Goal: Check status: Check status

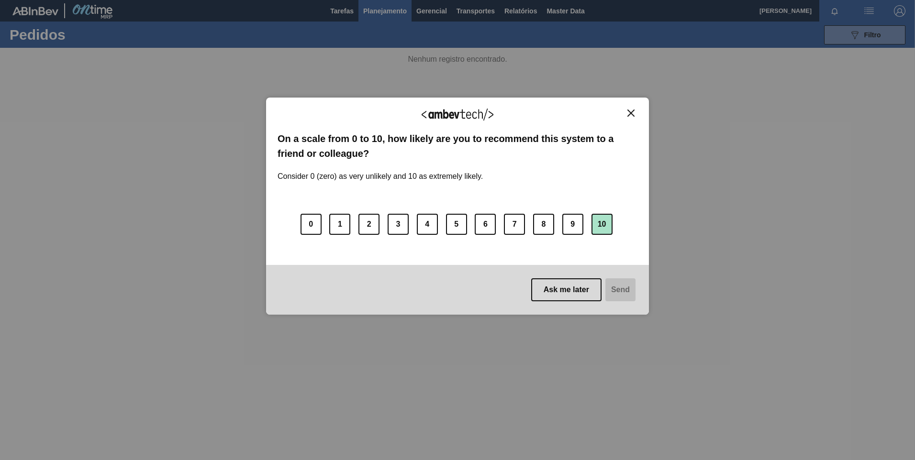
click at [602, 230] on button "10" at bounding box center [601, 224] width 21 height 21
click at [623, 288] on button "Send" at bounding box center [619, 290] width 32 height 23
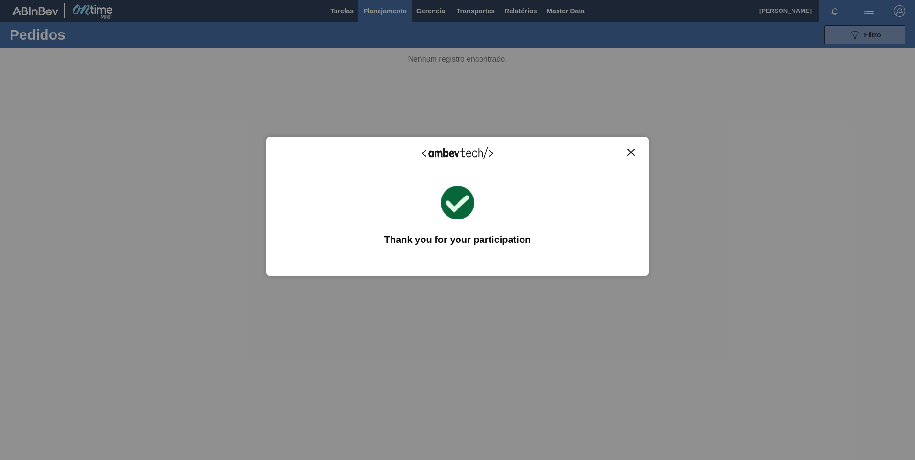
click at [635, 152] on button "Close" at bounding box center [630, 152] width 13 height 8
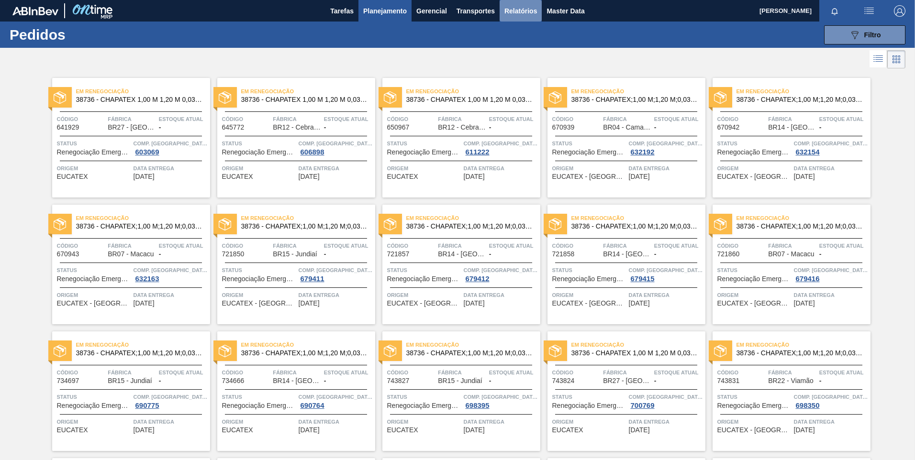
click at [513, 16] on span "Relatórios" at bounding box center [520, 10] width 33 height 11
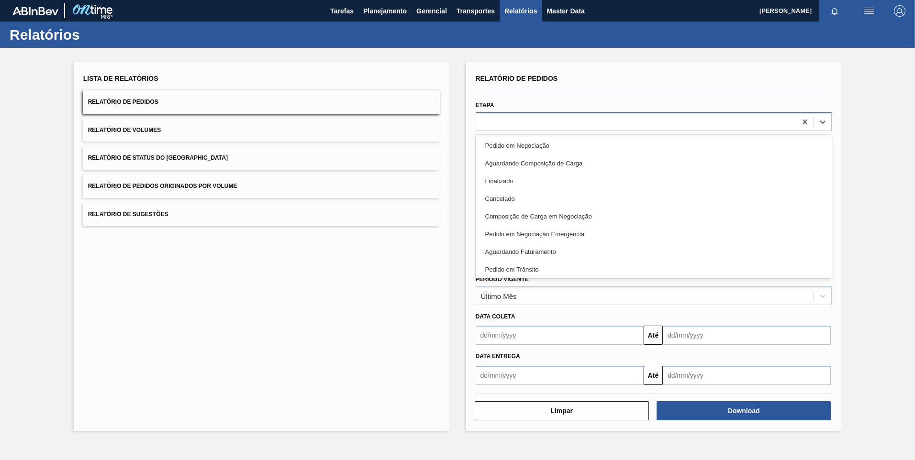
click at [666, 126] on div at bounding box center [636, 122] width 321 height 14
click at [650, 74] on div "Relatório de Pedidos" at bounding box center [654, 79] width 357 height 14
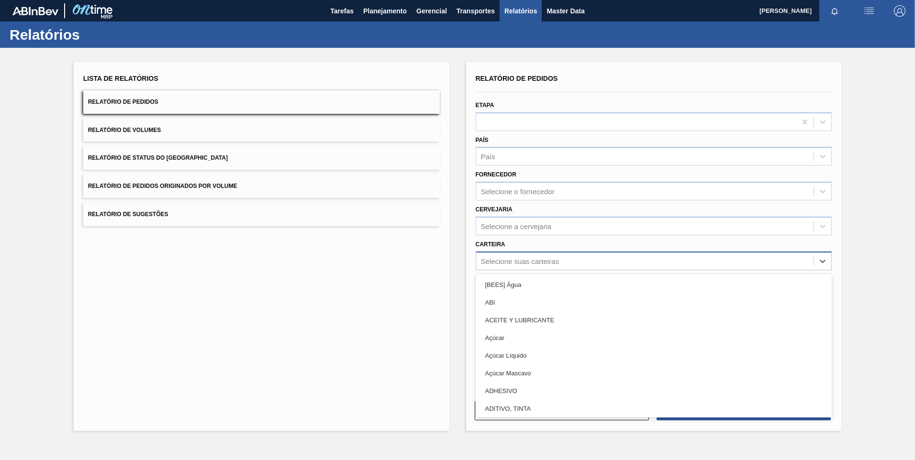
click at [517, 265] on div "Selecione suas carteiras" at bounding box center [520, 261] width 78 height 8
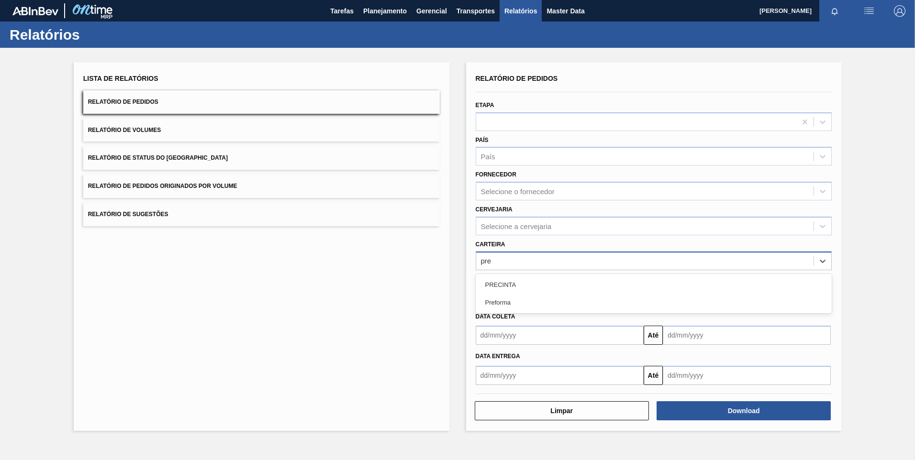
type input "pref"
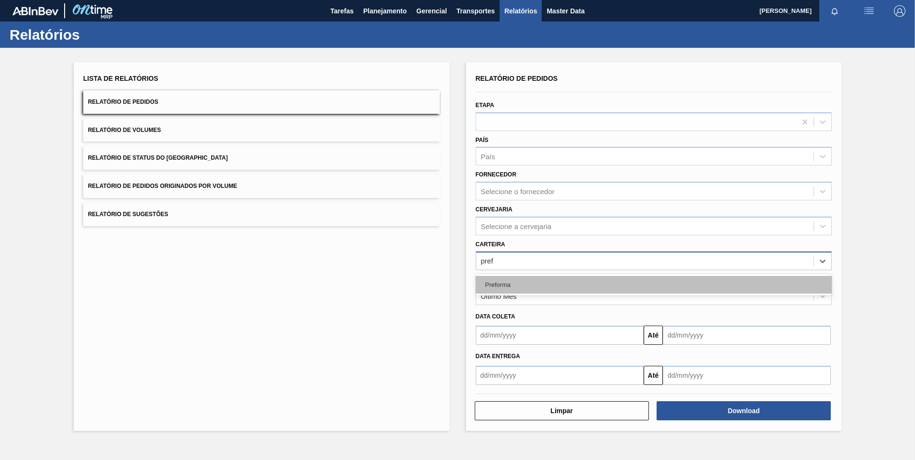
click at [515, 285] on div "Preforma" at bounding box center [654, 285] width 357 height 18
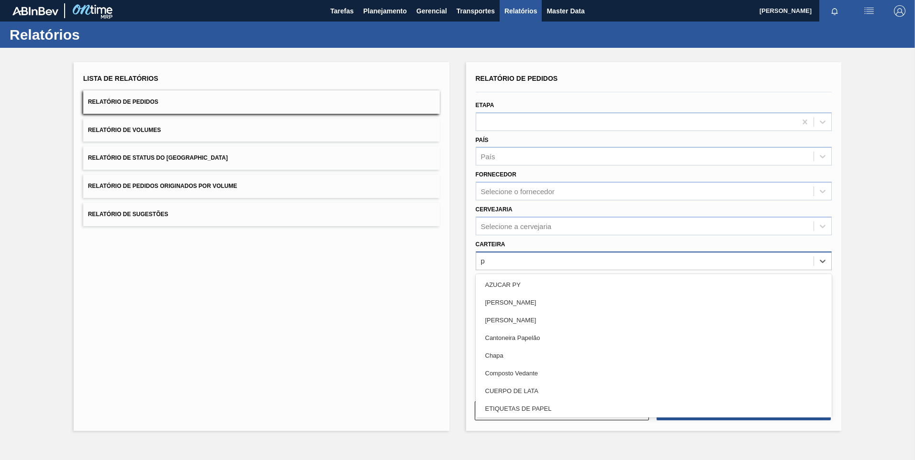
type input "pr"
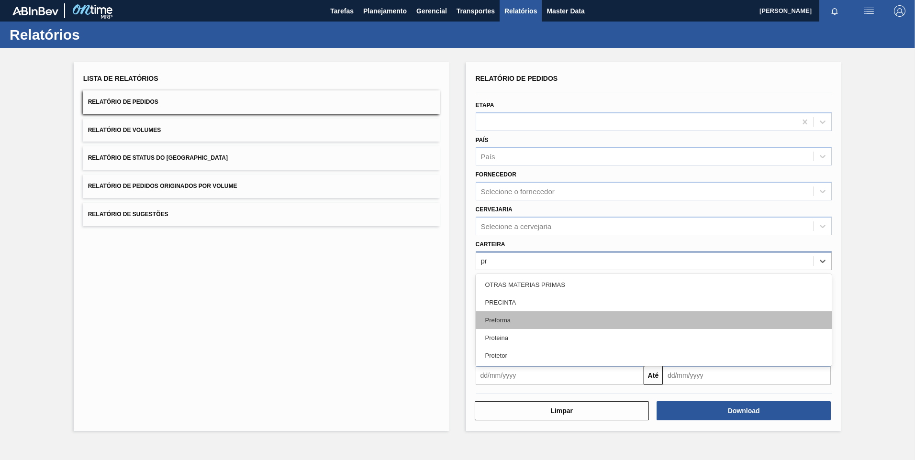
click at [525, 325] on div "Preforma" at bounding box center [654, 321] width 357 height 18
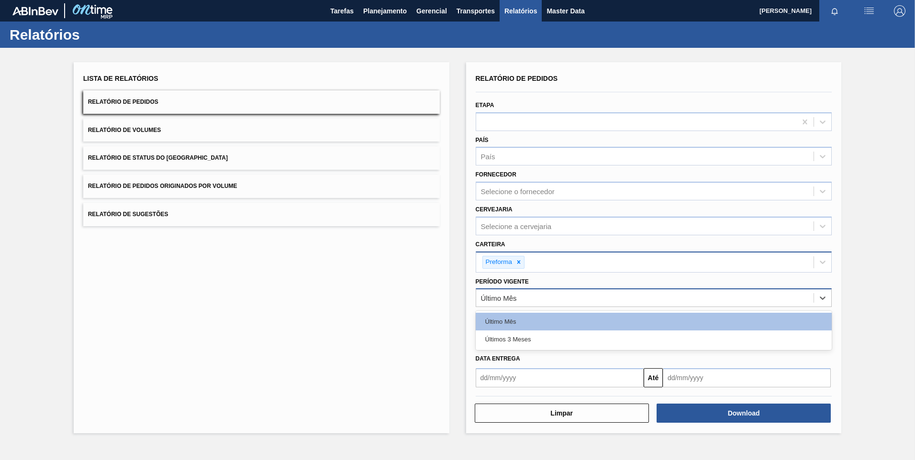
click at [520, 290] on div "Último Mês" at bounding box center [654, 298] width 357 height 19
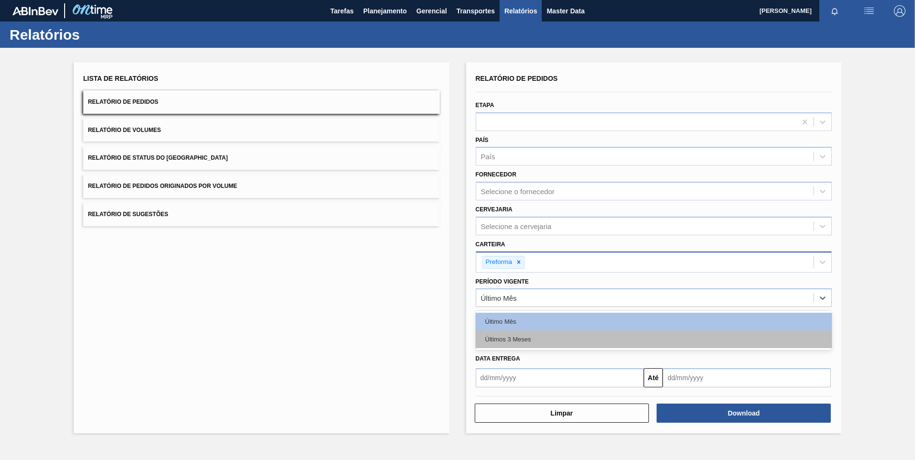
click at [520, 344] on div "Últimos 3 Meses" at bounding box center [654, 340] width 357 height 18
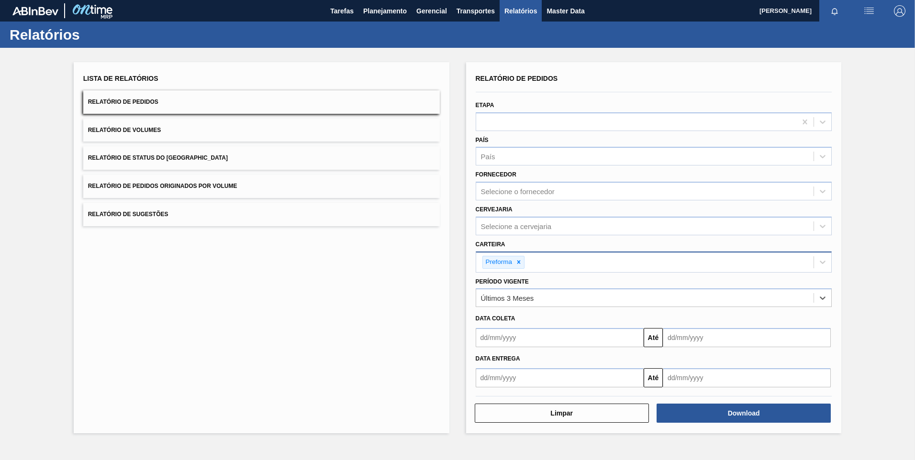
click at [506, 336] on input "text" at bounding box center [560, 337] width 168 height 19
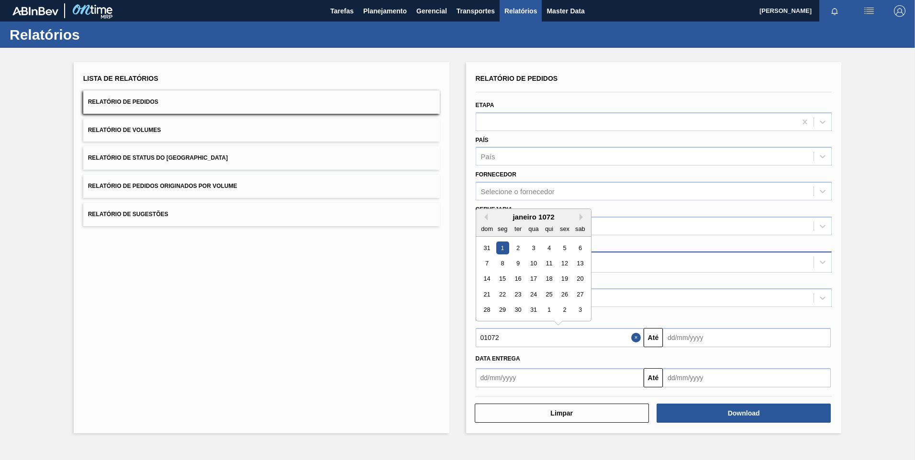
type input "010720"
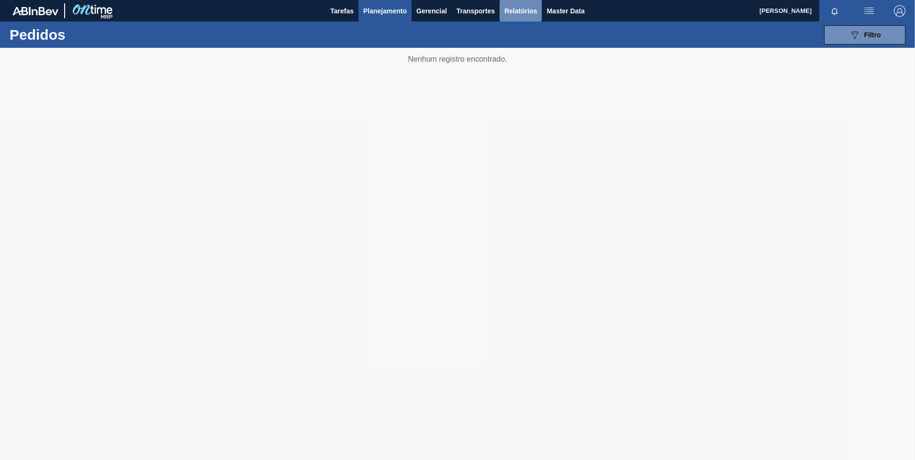
click at [511, 14] on span "Relatórios" at bounding box center [520, 10] width 33 height 11
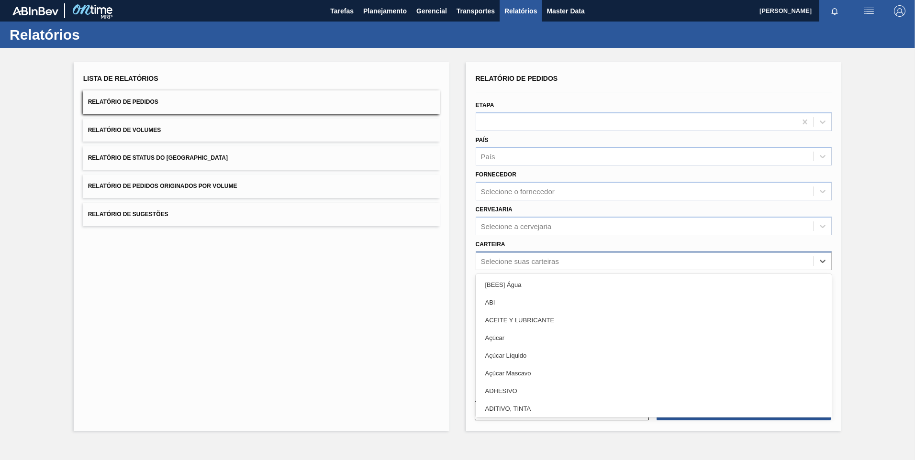
drag, startPoint x: 549, startPoint y: 255, endPoint x: 554, endPoint y: 267, distance: 14.0
click at [549, 255] on div "Selecione suas carteiras" at bounding box center [645, 261] width 338 height 14
type input "pr"
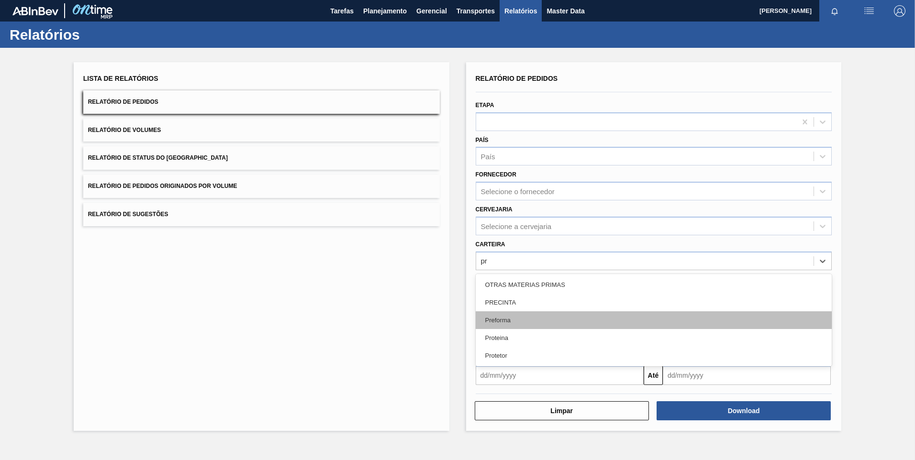
click at [538, 319] on div "Preforma" at bounding box center [654, 321] width 357 height 18
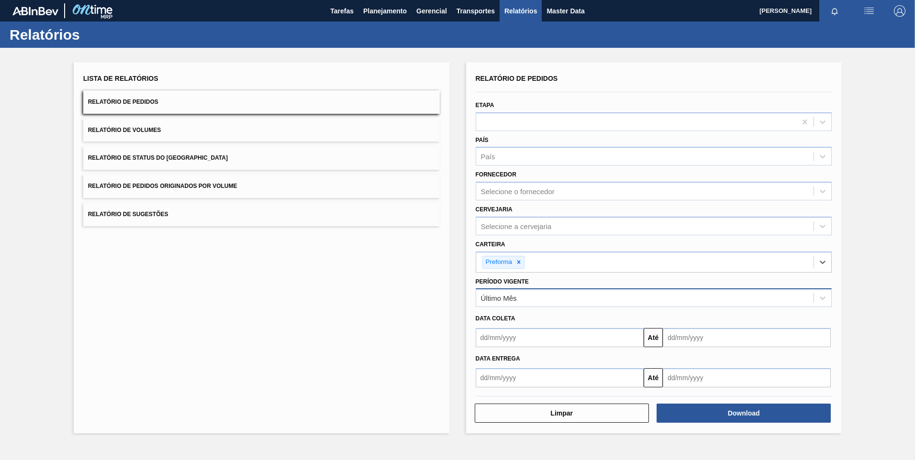
click at [555, 299] on div "Último Mês" at bounding box center [645, 298] width 338 height 14
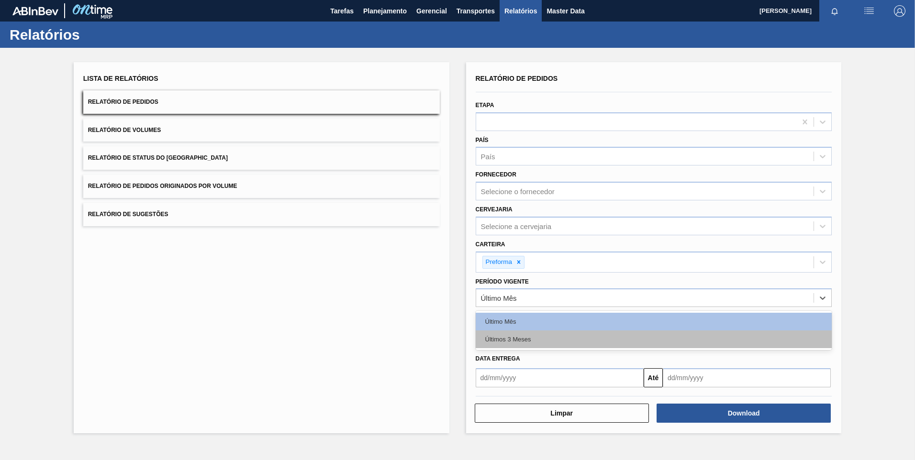
click at [540, 344] on div "Últimos 3 Meses" at bounding box center [654, 340] width 357 height 18
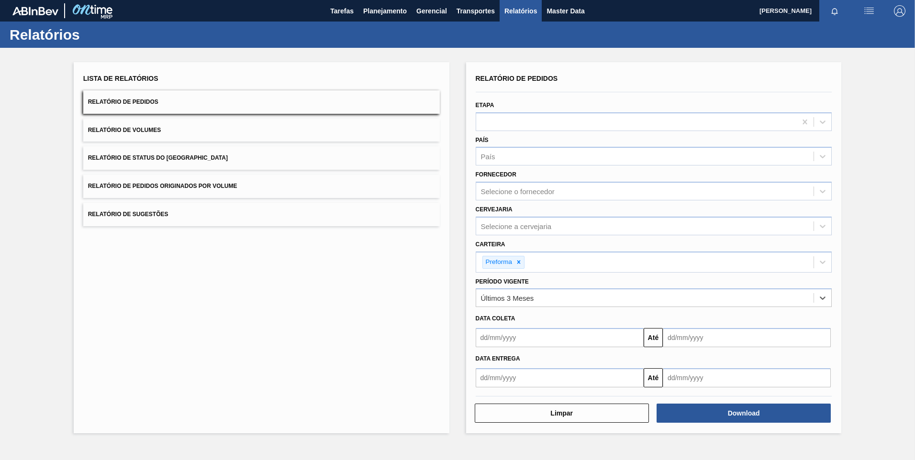
click at [568, 343] on input "text" at bounding box center [560, 337] width 168 height 19
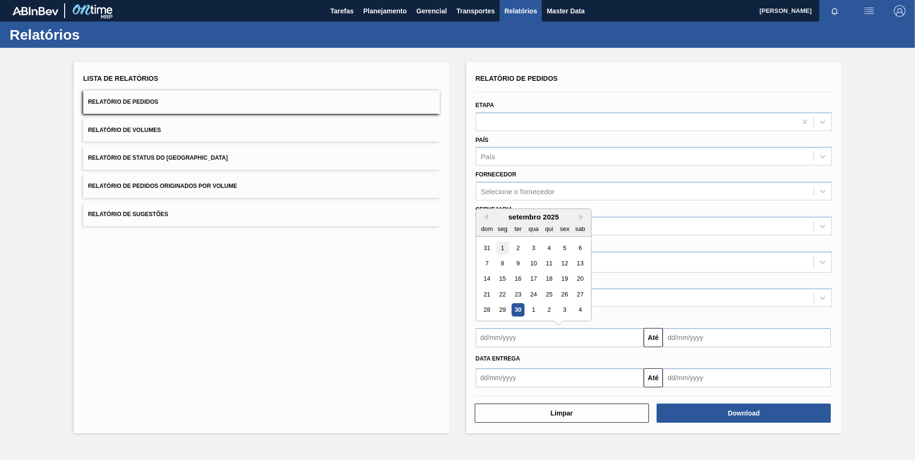
click at [496, 245] on div "1" at bounding box center [502, 248] width 13 height 13
type input "01/09/2025"
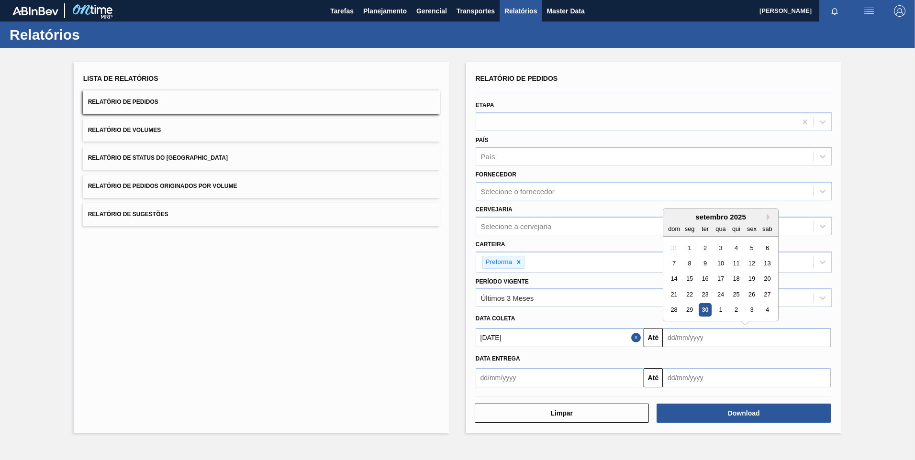
click at [702, 344] on input "text" at bounding box center [747, 337] width 168 height 19
click at [707, 310] on div "30" at bounding box center [705, 310] width 13 height 13
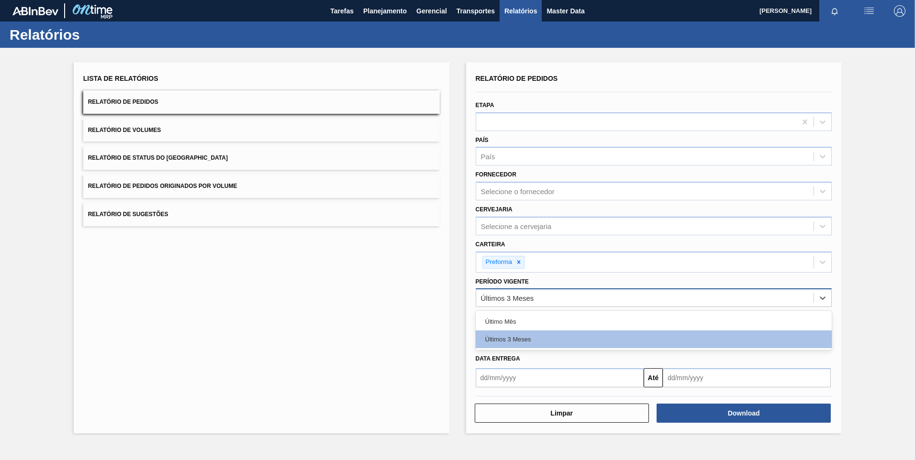
click at [588, 295] on div "Últimos 3 Meses" at bounding box center [645, 298] width 338 height 14
click at [360, 308] on div "Lista de Relatórios Relatório de Pedidos Relatório de Volumes Relatório de Stat…" at bounding box center [262, 247] width 376 height 371
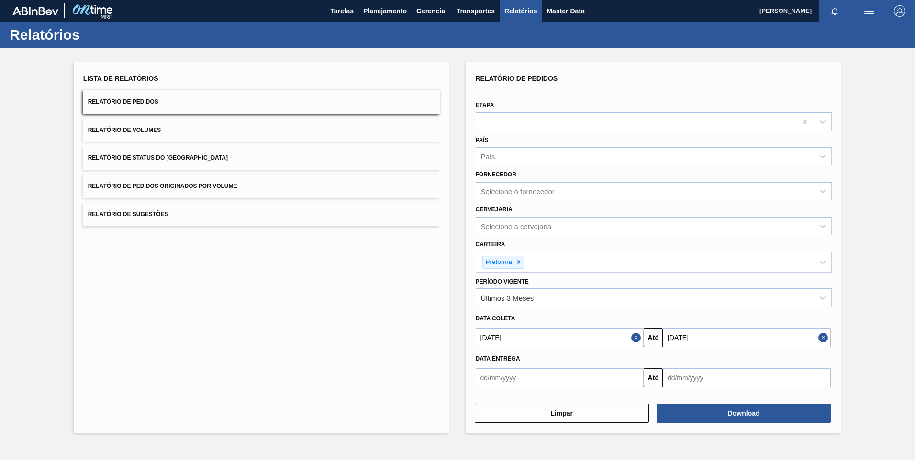
click at [564, 338] on input "01/09/2025" at bounding box center [560, 337] width 168 height 19
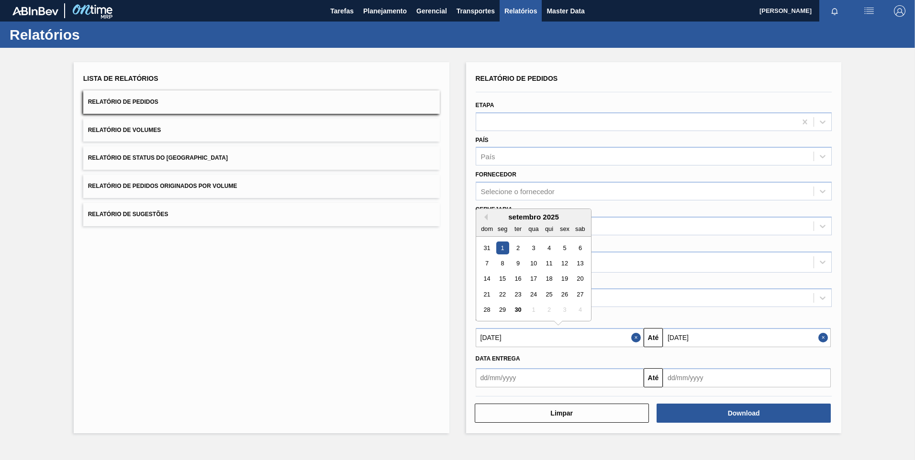
click at [485, 221] on div "dom seg ter qua qui sex sab" at bounding box center [533, 228] width 115 height 15
click at [440, 288] on div "Lista de Relatórios Relatório de Pedidos Relatório de Volumes Relatório de Stat…" at bounding box center [262, 247] width 376 height 371
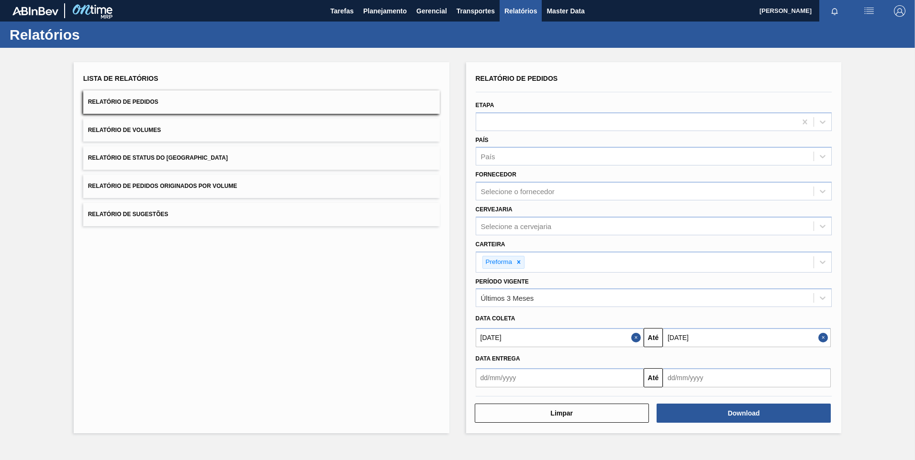
click at [710, 343] on input "30/09/2025" at bounding box center [747, 337] width 168 height 19
click at [765, 215] on div "setembro 2025" at bounding box center [720, 217] width 115 height 8
click at [770, 217] on button "Next Month" at bounding box center [770, 217] width 7 height 7
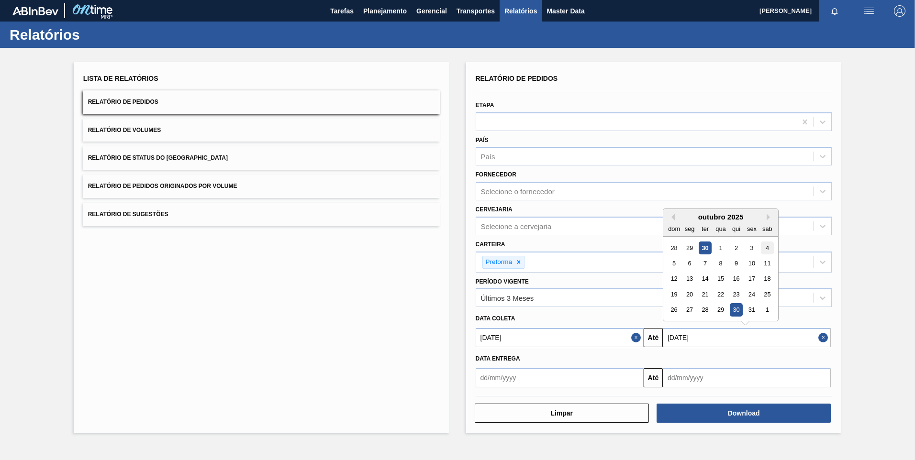
click at [766, 250] on div "4" at bounding box center [767, 248] width 13 height 13
type input "04/10/2025"
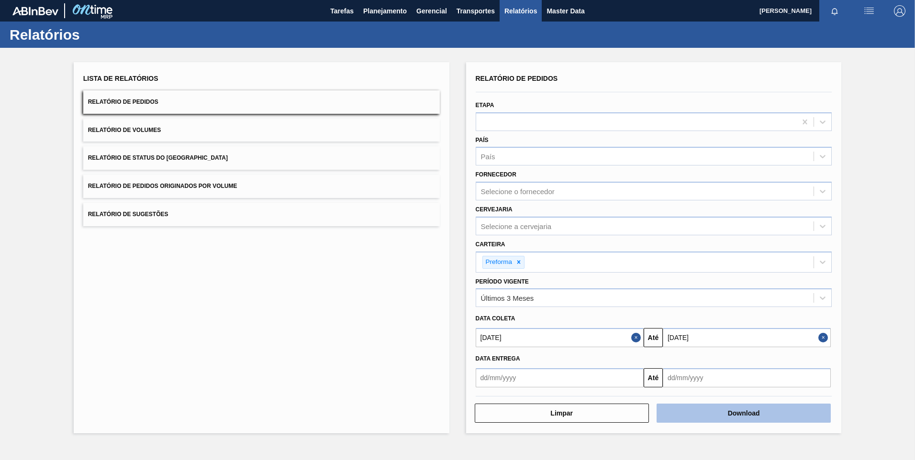
click at [735, 411] on button "Download" at bounding box center [744, 413] width 174 height 19
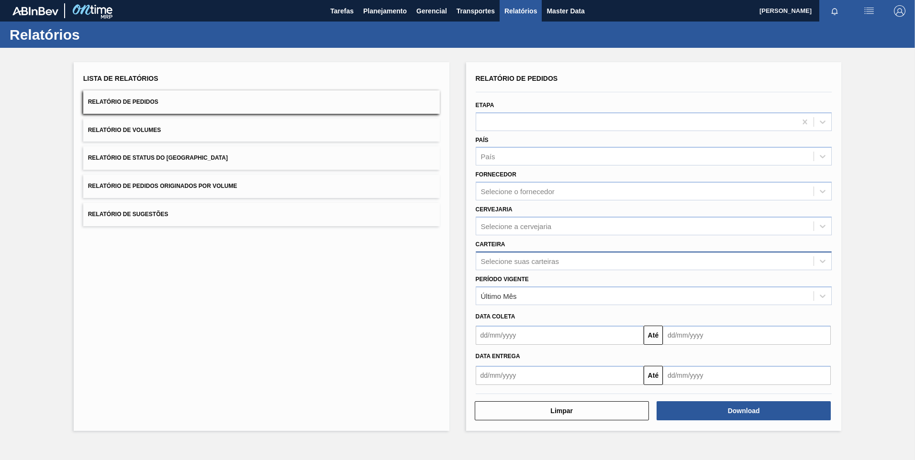
click at [501, 260] on div "Selecione suas carteiras" at bounding box center [520, 261] width 78 height 8
type input "preforma"
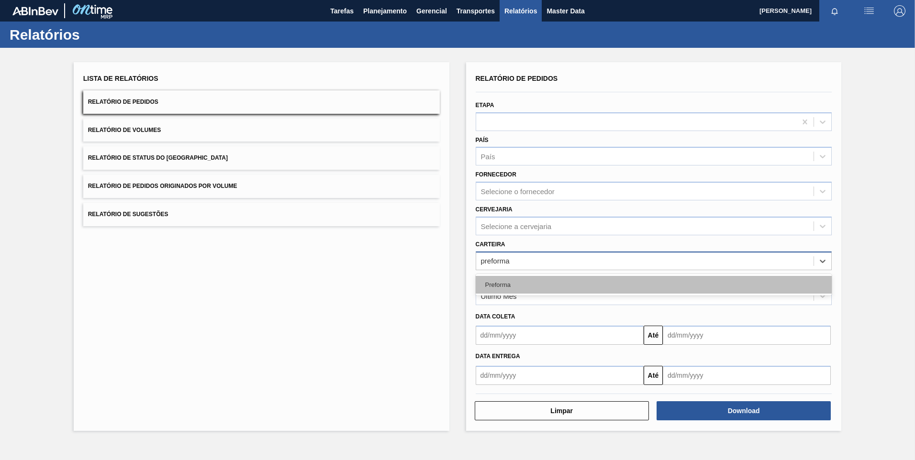
click at [498, 287] on div "Preforma" at bounding box center [654, 285] width 357 height 18
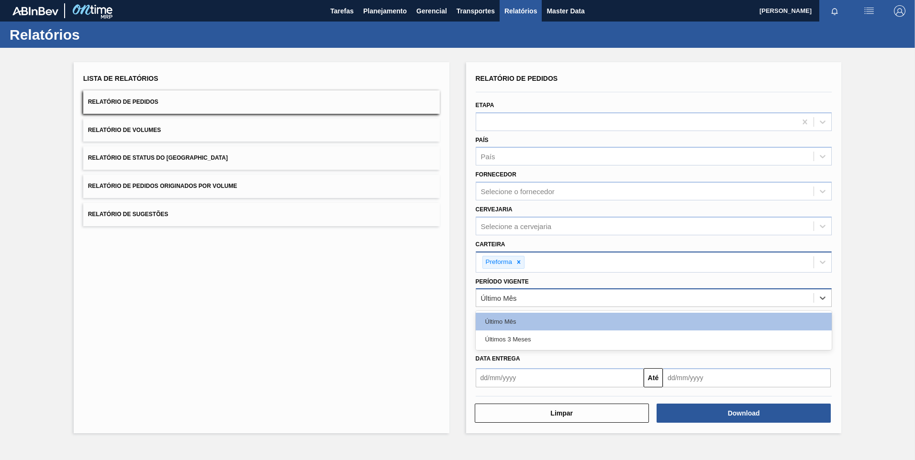
click at [543, 297] on div "Último Mês" at bounding box center [645, 298] width 338 height 14
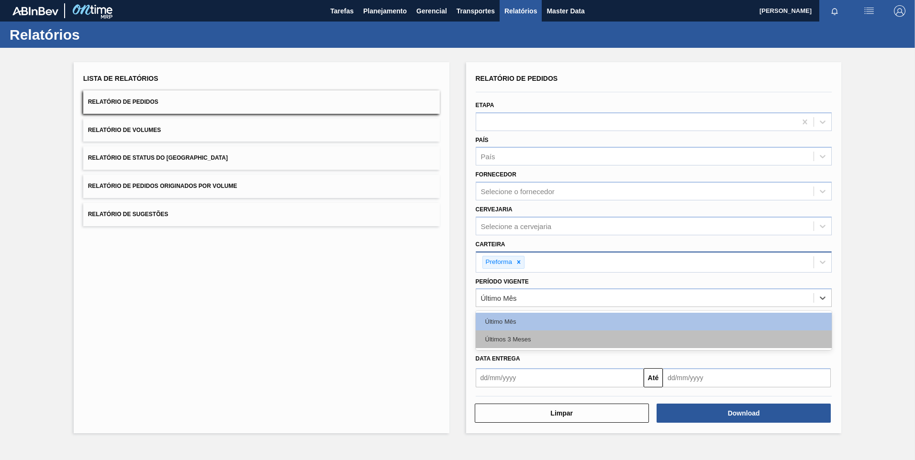
click at [514, 347] on div "Últimos 3 Meses" at bounding box center [654, 340] width 357 height 18
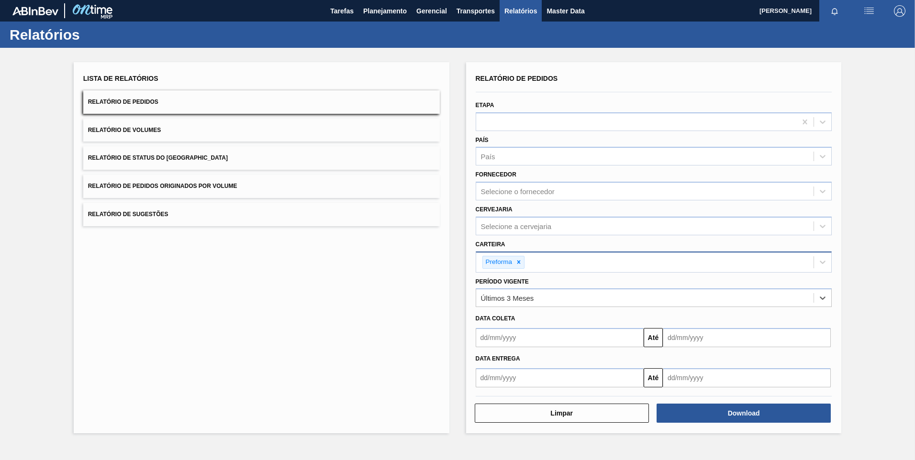
click at [517, 339] on input "text" at bounding box center [560, 337] width 168 height 19
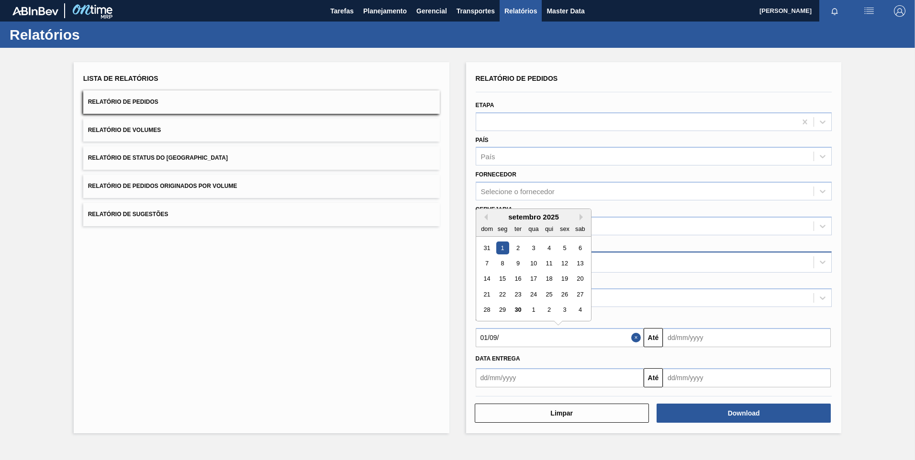
click at [505, 245] on div "1" at bounding box center [502, 248] width 13 height 13
type input "01/09/2025"
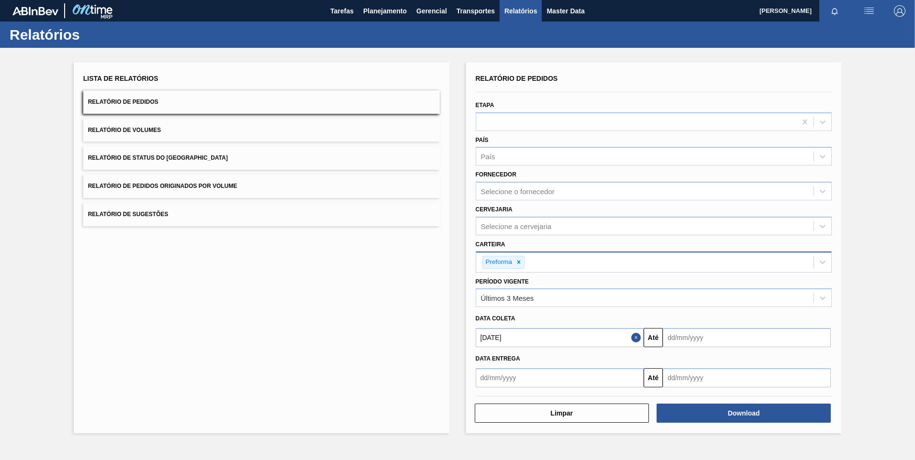
click at [717, 340] on input "text" at bounding box center [747, 337] width 168 height 19
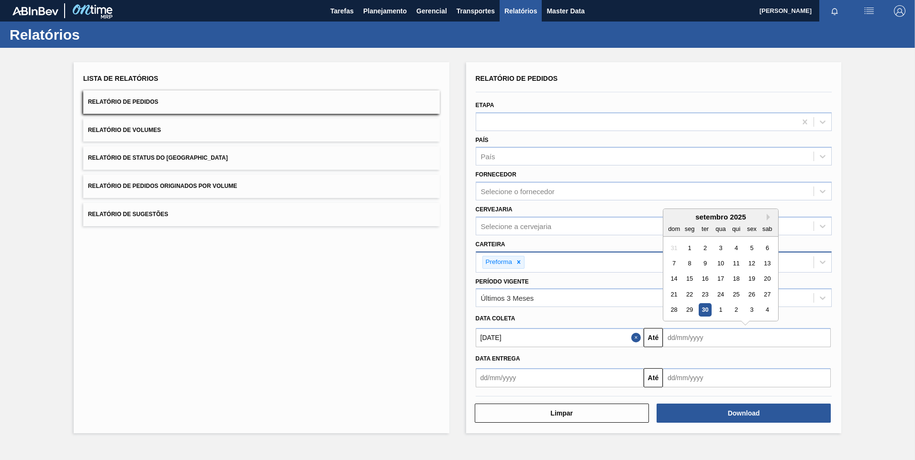
click at [764, 215] on div "setembro 2025" at bounding box center [720, 217] width 115 height 8
click at [765, 216] on div "setembro 2025" at bounding box center [720, 217] width 115 height 8
click at [770, 218] on button "Next Month" at bounding box center [770, 217] width 7 height 7
click at [766, 248] on div "4" at bounding box center [767, 248] width 13 height 13
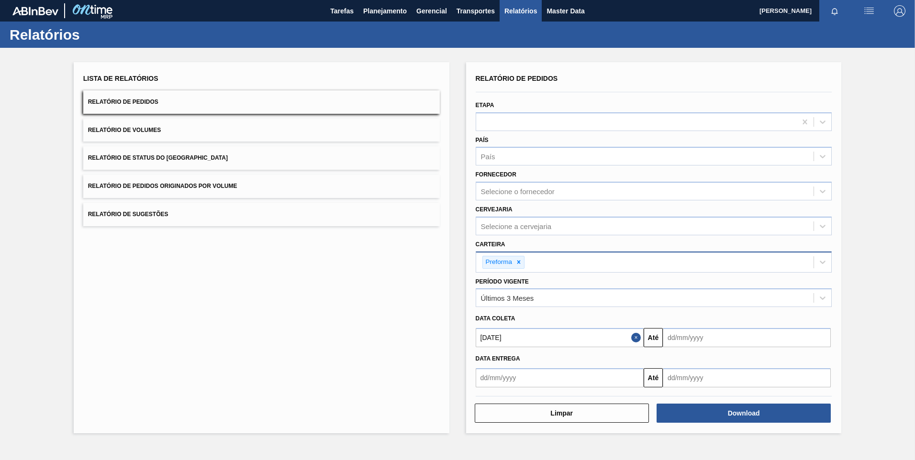
type input "04/10/2025"
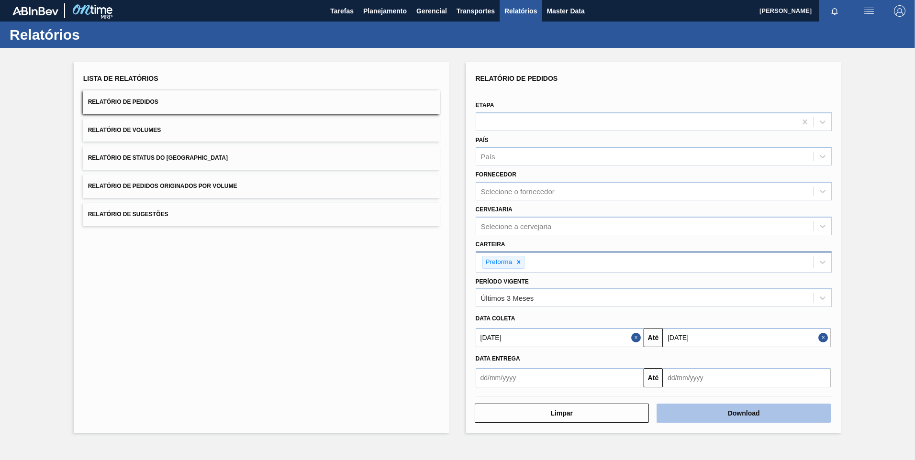
click at [705, 414] on button "Download" at bounding box center [744, 413] width 174 height 19
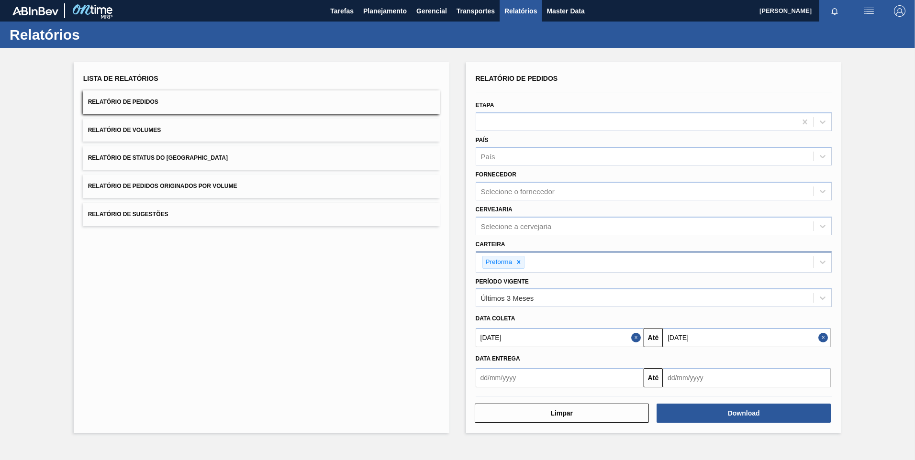
click at [914, 171] on div "Lista de Relatórios Relatório de Pedidos Relatório de Volumes Relatório de Stat…" at bounding box center [457, 247] width 915 height 398
click at [375, 10] on span "Planejamento" at bounding box center [385, 10] width 44 height 11
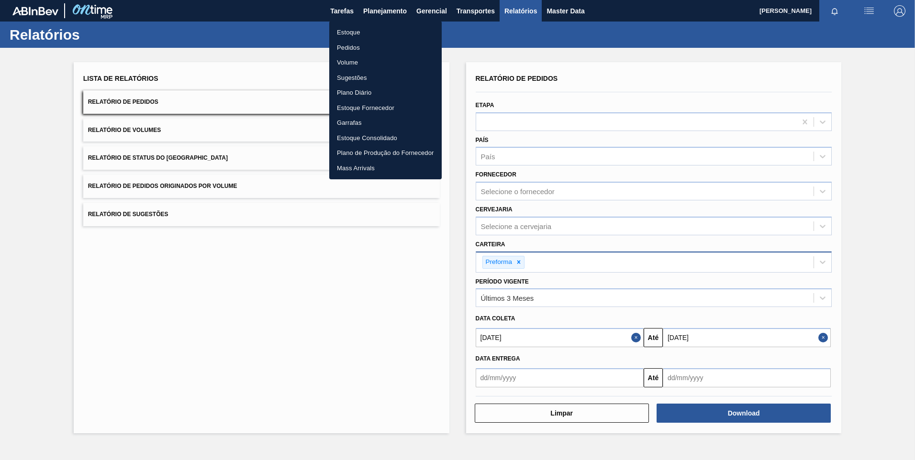
click at [354, 48] on li "Pedidos" at bounding box center [385, 47] width 112 height 15
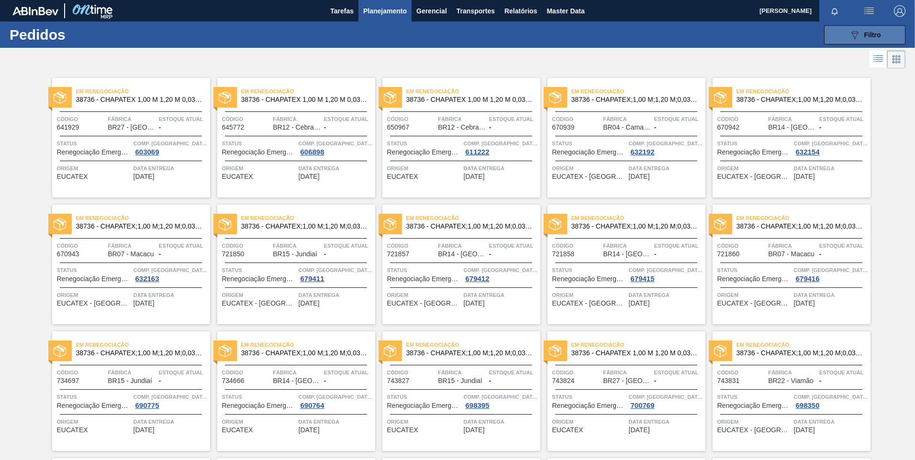
click at [875, 42] on button "089F7B8B-B2A5-4AFE-B5C0-19BA573D28AC Filtro" at bounding box center [864, 34] width 81 height 19
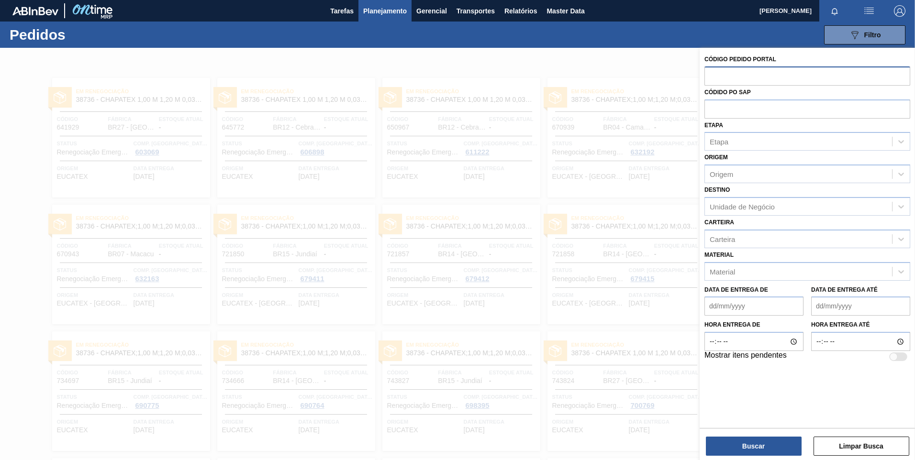
click at [752, 77] on input "text" at bounding box center [807, 76] width 206 height 18
paste input "5800374039"
type input "5800374039"
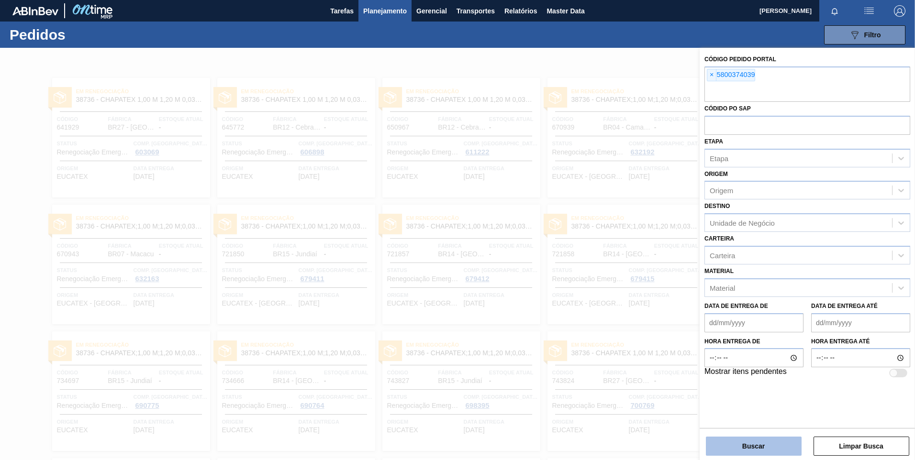
click at [768, 453] on button "Buscar" at bounding box center [754, 446] width 96 height 19
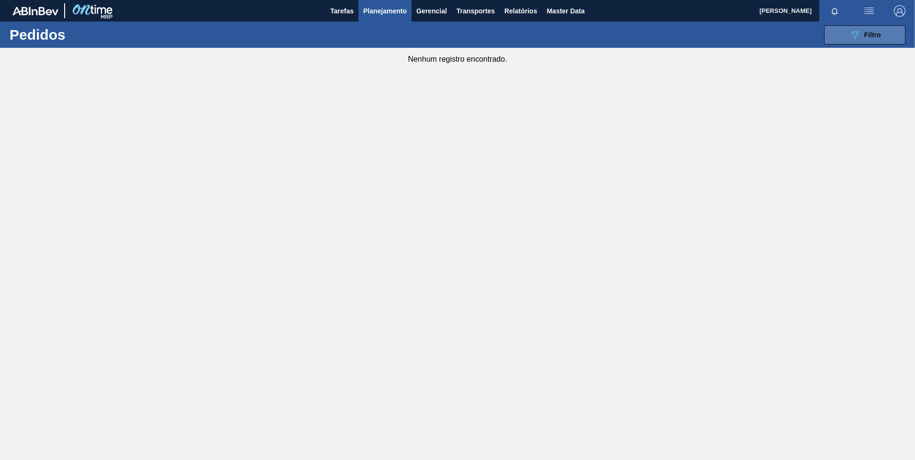
drag, startPoint x: 859, startPoint y: 36, endPoint x: 859, endPoint y: 42, distance: 5.7
click at [859, 41] on button "089F7B8B-B2A5-4AFE-B5C0-19BA573D28AC Filtro" at bounding box center [864, 34] width 81 height 19
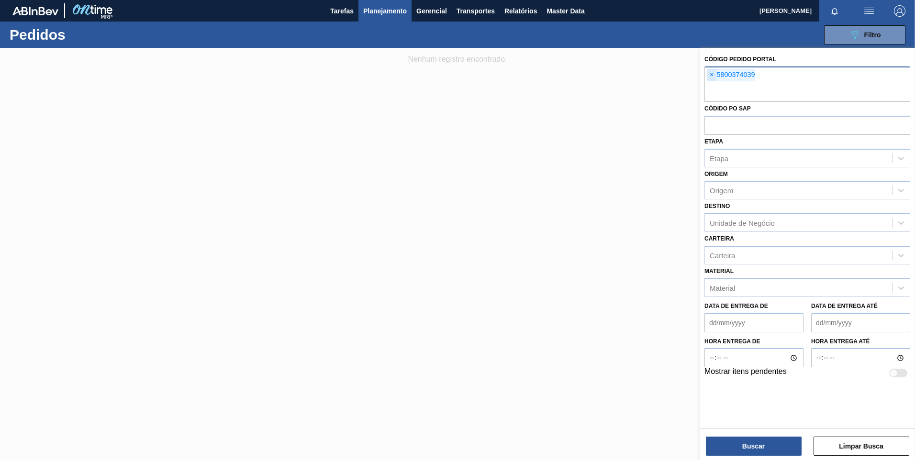
click at [712, 76] on span "×" at bounding box center [711, 74] width 9 height 11
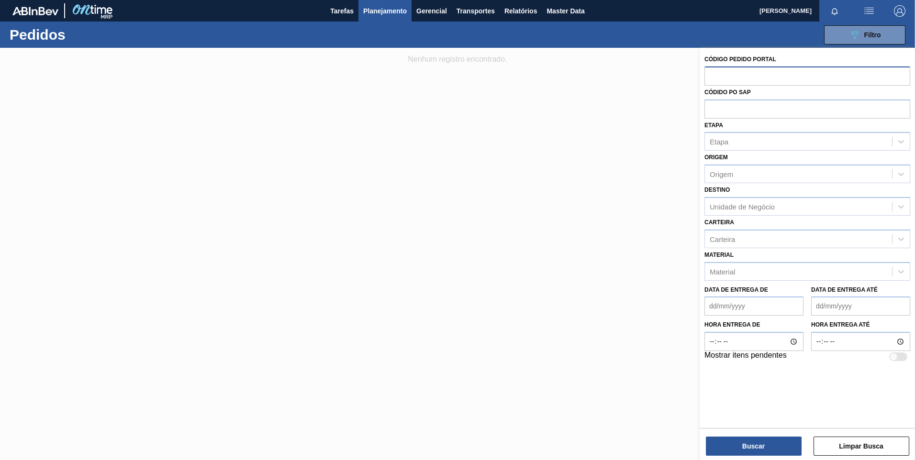
click at [565, 107] on div at bounding box center [457, 278] width 915 height 460
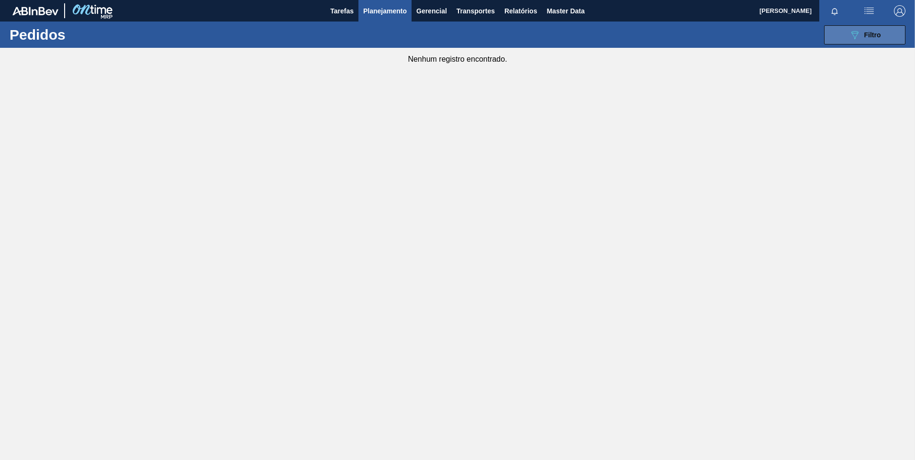
click at [869, 36] on span "Filtro" at bounding box center [872, 35] width 17 height 8
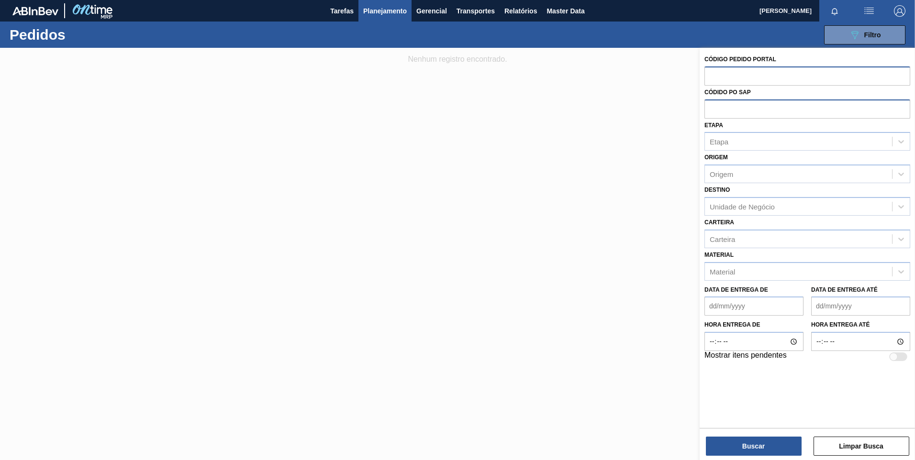
click at [783, 109] on input "text" at bounding box center [807, 109] width 206 height 18
paste input "5800374039"
type input "5800374039"
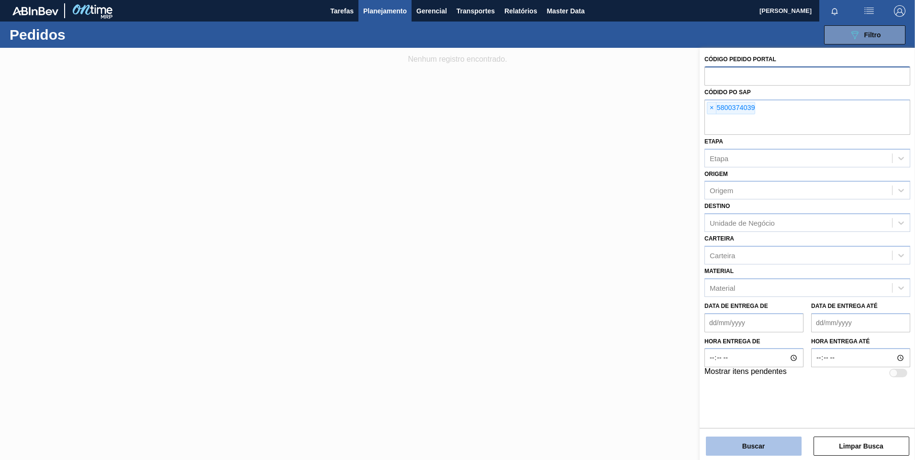
click at [753, 448] on button "Buscar" at bounding box center [754, 446] width 96 height 19
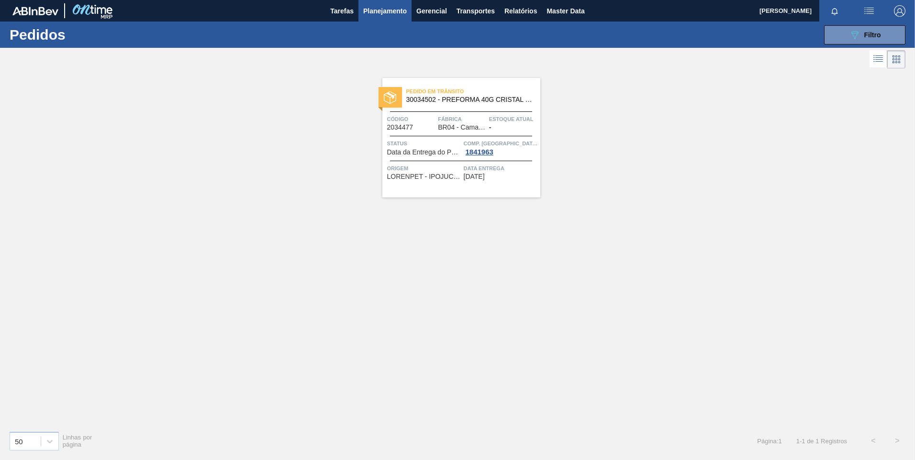
click at [877, 59] on icon at bounding box center [877, 58] width 11 height 11
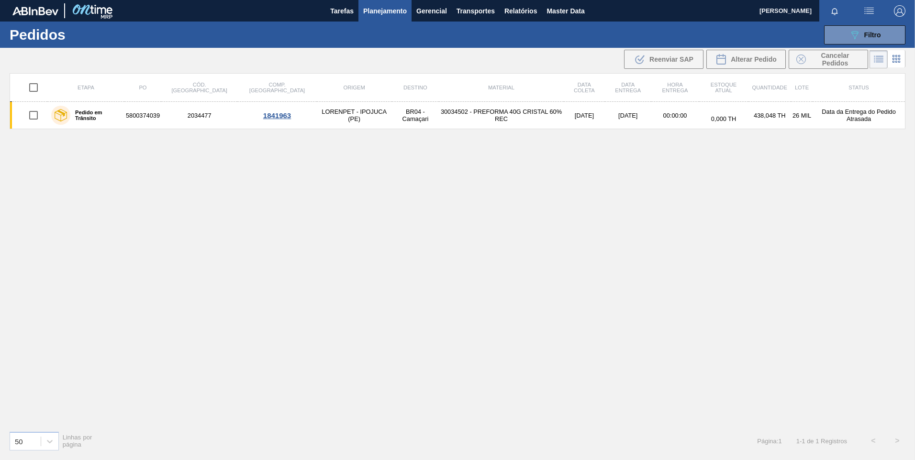
click at [877, 62] on icon at bounding box center [880, 62] width 8 height 0
click at [896, 59] on g at bounding box center [896, 59] width 8 height 8
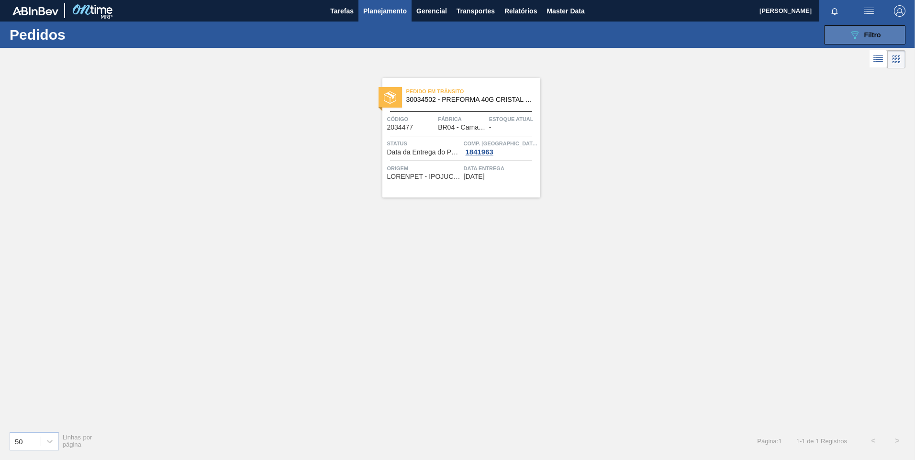
click at [876, 36] on span "Filtro" at bounding box center [872, 35] width 17 height 8
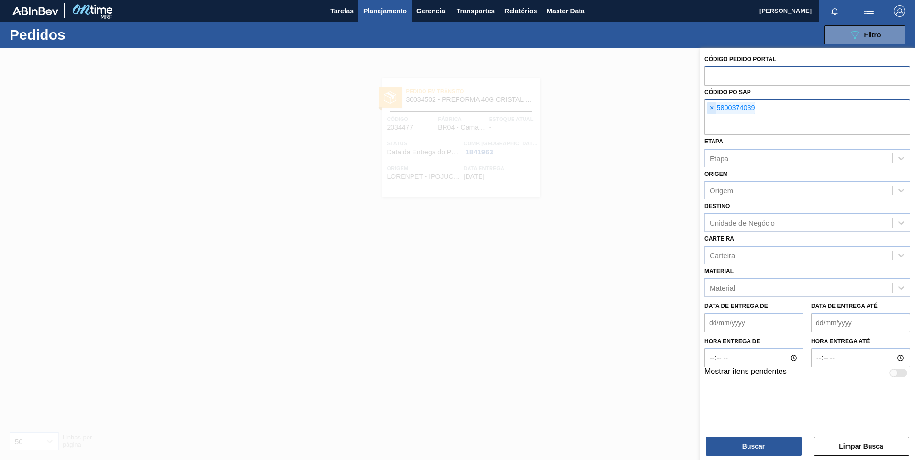
click at [715, 108] on span "×" at bounding box center [711, 107] width 9 height 11
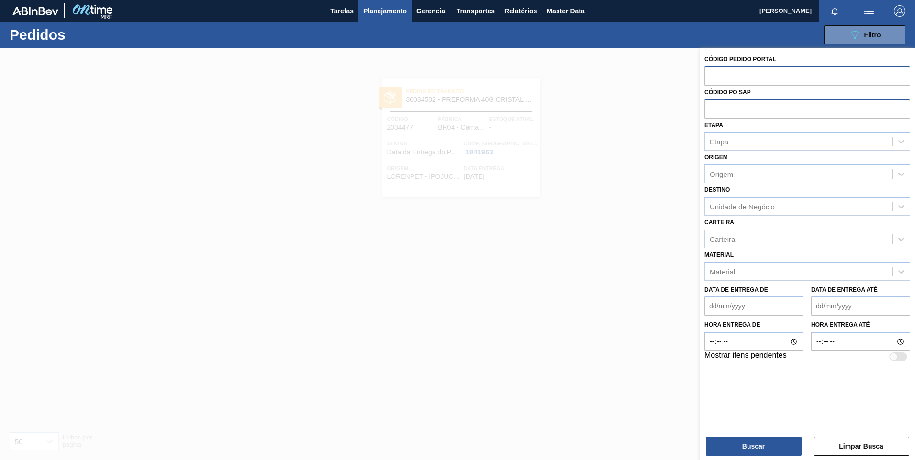
click at [719, 113] on input "text" at bounding box center [807, 109] width 206 height 18
paste input "5800371959"
type input "5800371959"
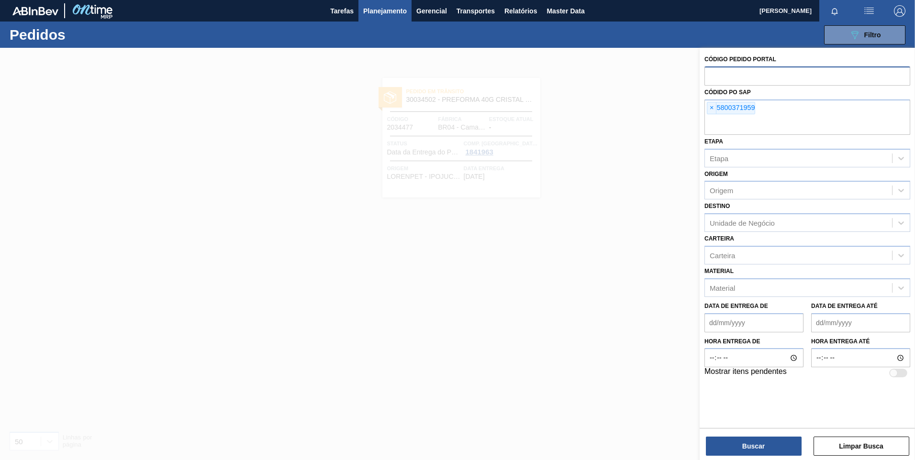
click at [744, 460] on div "Código Pedido Portal Códido PO SAP × 5800371959 Etapa Etapa Origem Origem Desti…" at bounding box center [807, 255] width 215 height 414
click at [746, 452] on button "Buscar" at bounding box center [754, 446] width 96 height 19
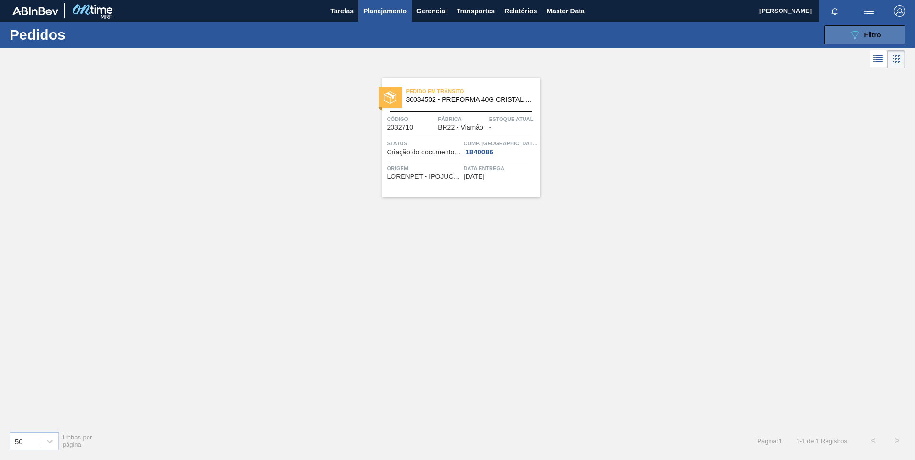
click at [839, 35] on button "089F7B8B-B2A5-4AFE-B5C0-19BA573D28AC Filtro" at bounding box center [864, 34] width 81 height 19
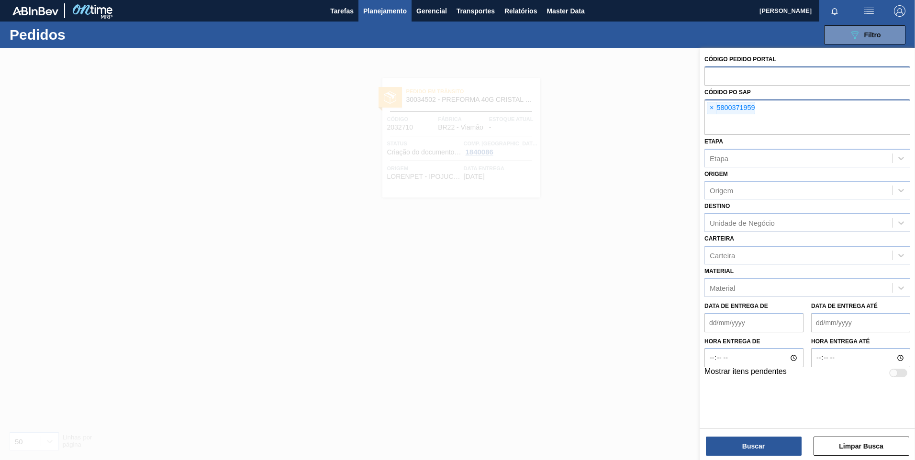
click at [714, 108] on span "×" at bounding box center [711, 107] width 9 height 11
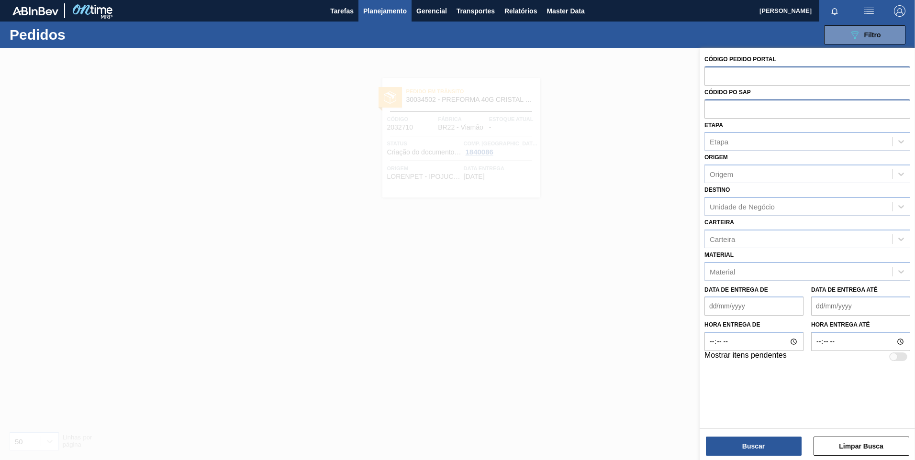
paste input "5800374039"
type input "5800374039"
click at [768, 449] on button "Buscar" at bounding box center [754, 446] width 96 height 19
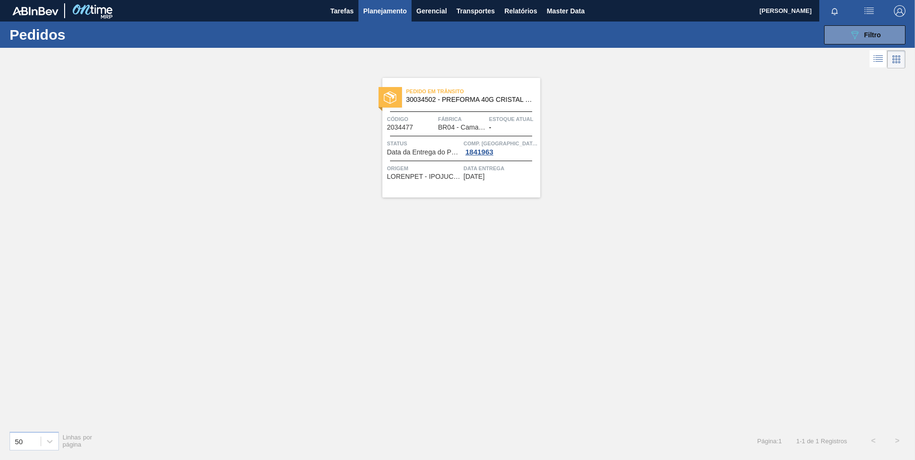
click at [876, 55] on icon at bounding box center [877, 58] width 11 height 11
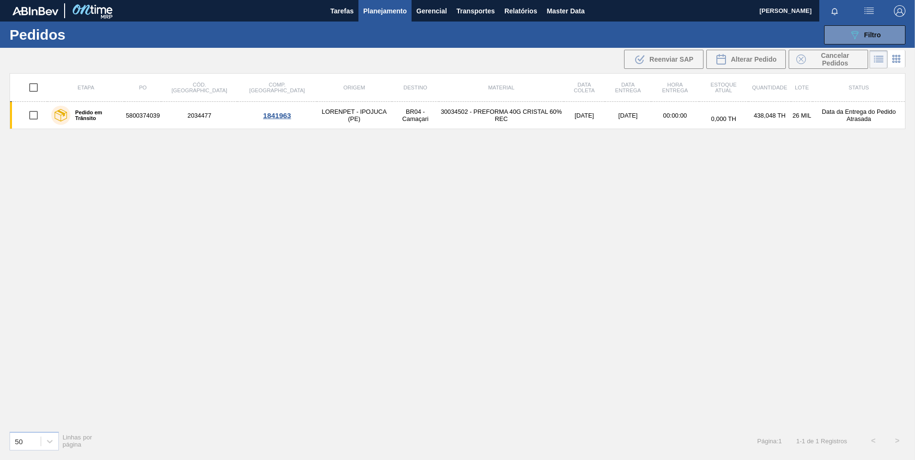
click at [872, 57] on li at bounding box center [878, 59] width 18 height 18
click at [893, 55] on icon at bounding box center [896, 58] width 11 height 11
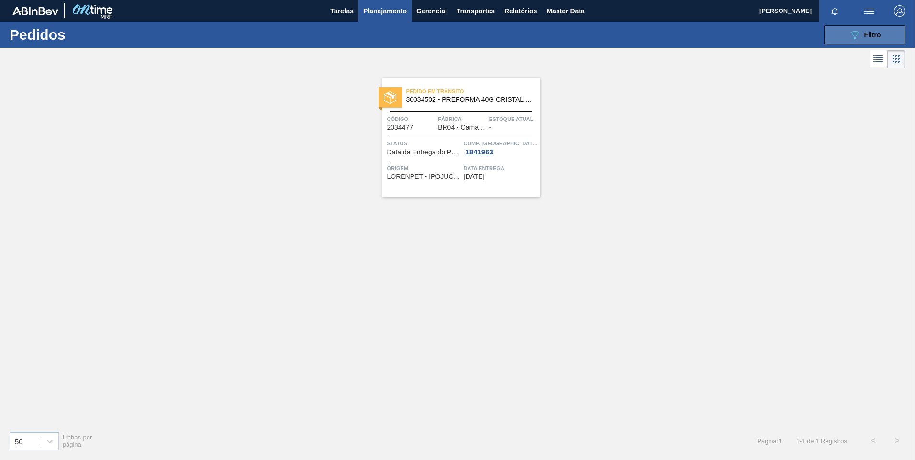
click at [865, 36] on span "Filtro" at bounding box center [872, 35] width 17 height 8
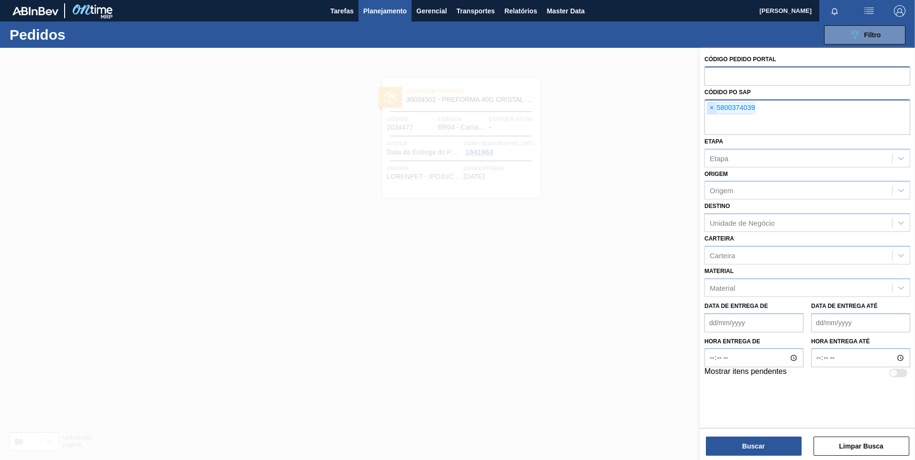
click at [711, 107] on span "×" at bounding box center [711, 107] width 9 height 11
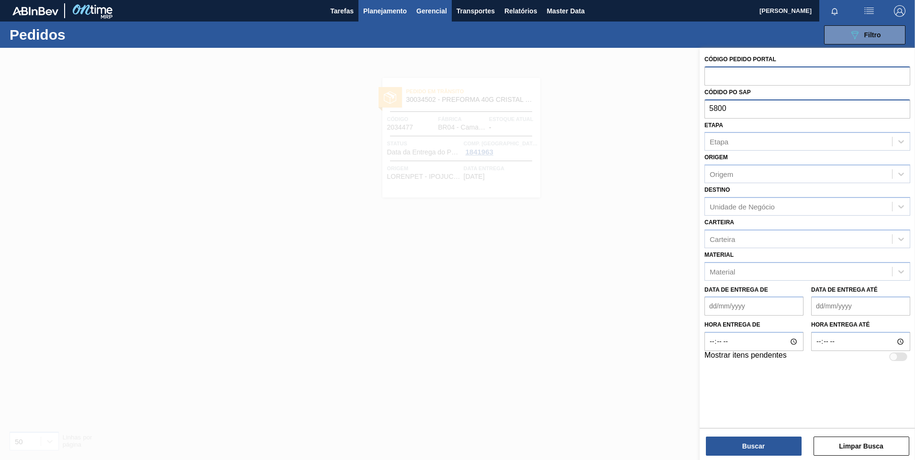
type input "5800"
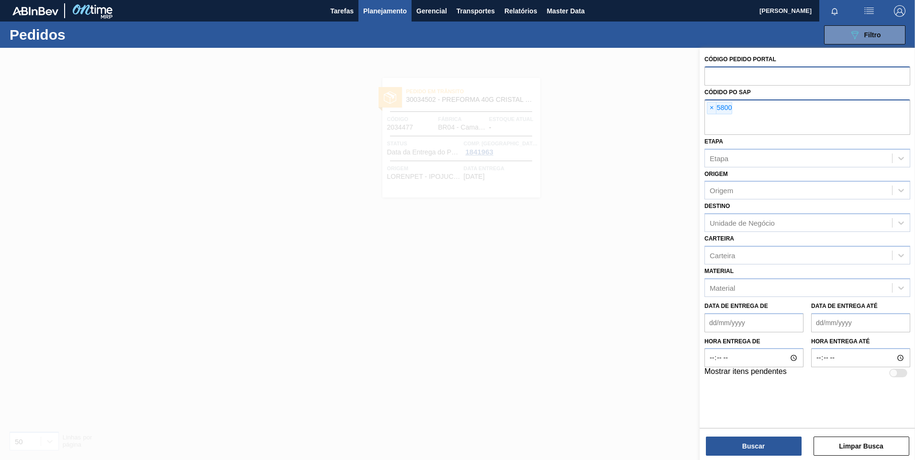
click at [749, 113] on div "× 5800" at bounding box center [807, 117] width 206 height 35
type input "5800380025"
click at [708, 108] on span "×" at bounding box center [711, 107] width 9 height 11
type input "5800379570"
click at [751, 450] on button "Buscar" at bounding box center [754, 446] width 96 height 19
